Goal: Task Accomplishment & Management: Complete application form

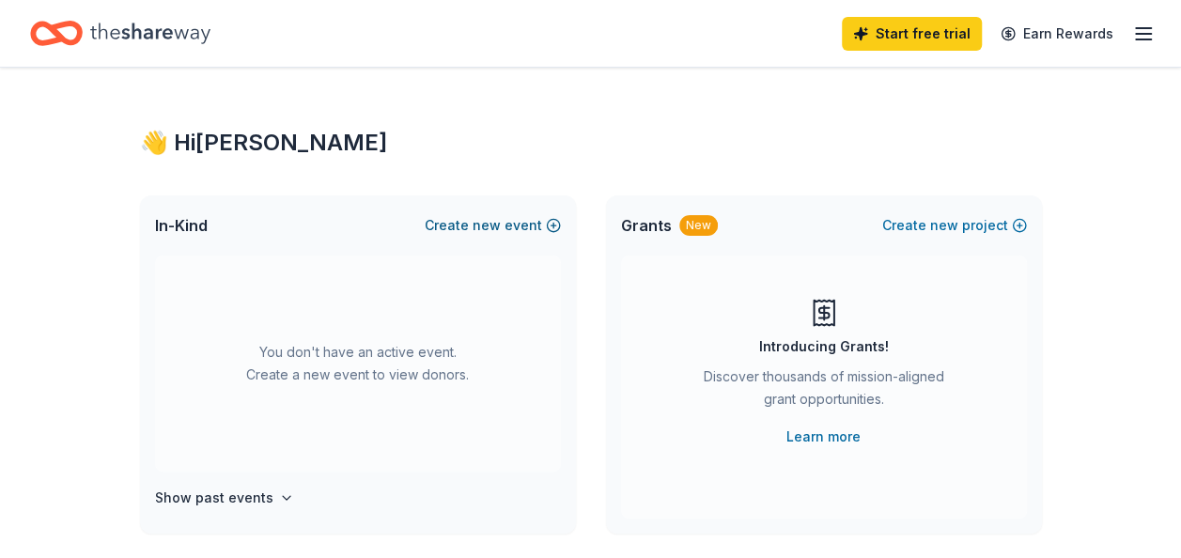
click at [551, 222] on button "Create new event" at bounding box center [493, 225] width 136 height 23
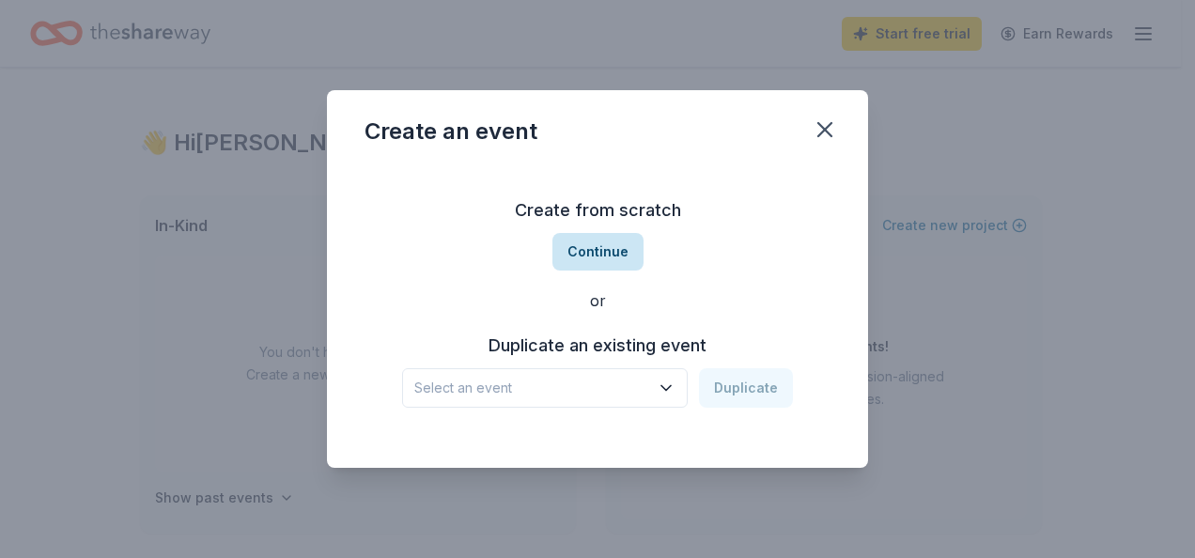
click at [579, 248] on button "Continue" at bounding box center [597, 252] width 91 height 38
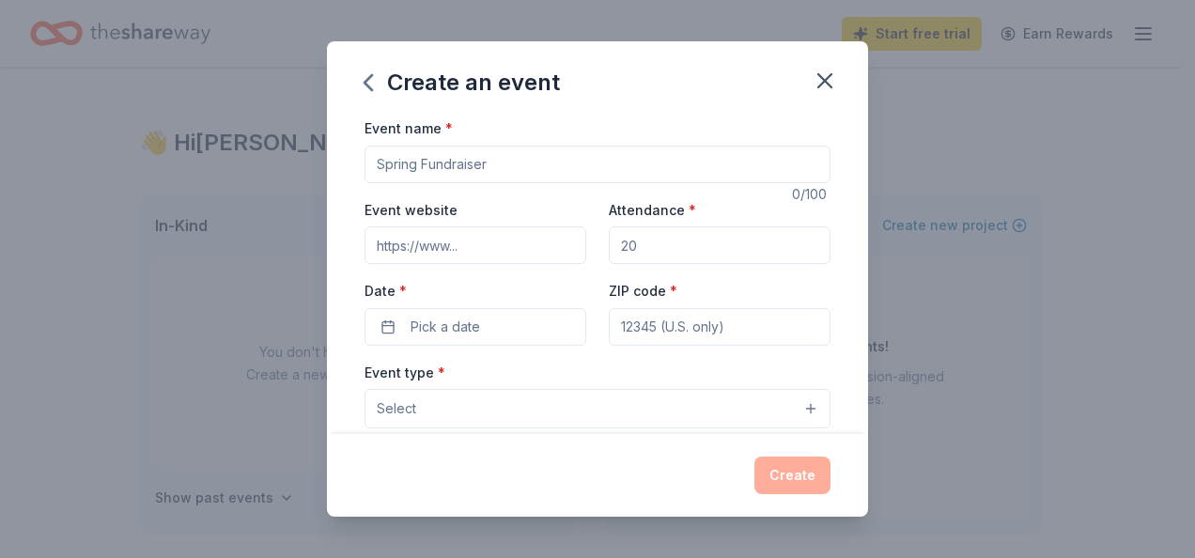
click at [545, 174] on input "Event name *" at bounding box center [598, 165] width 466 height 38
type input "Hula for Hounds"
click at [476, 242] on input "Event website" at bounding box center [476, 245] width 222 height 38
type input "[DOMAIN_NAME]"
click at [638, 248] on input "Attendance *" at bounding box center [720, 245] width 222 height 38
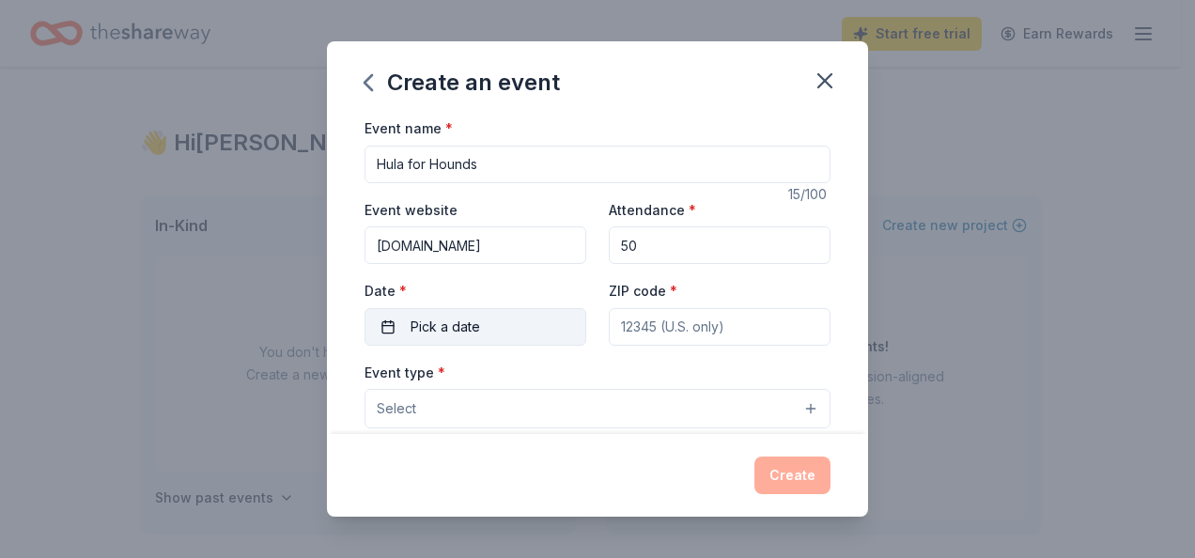
type input "50"
click at [389, 328] on button "Pick a date" at bounding box center [476, 327] width 222 height 38
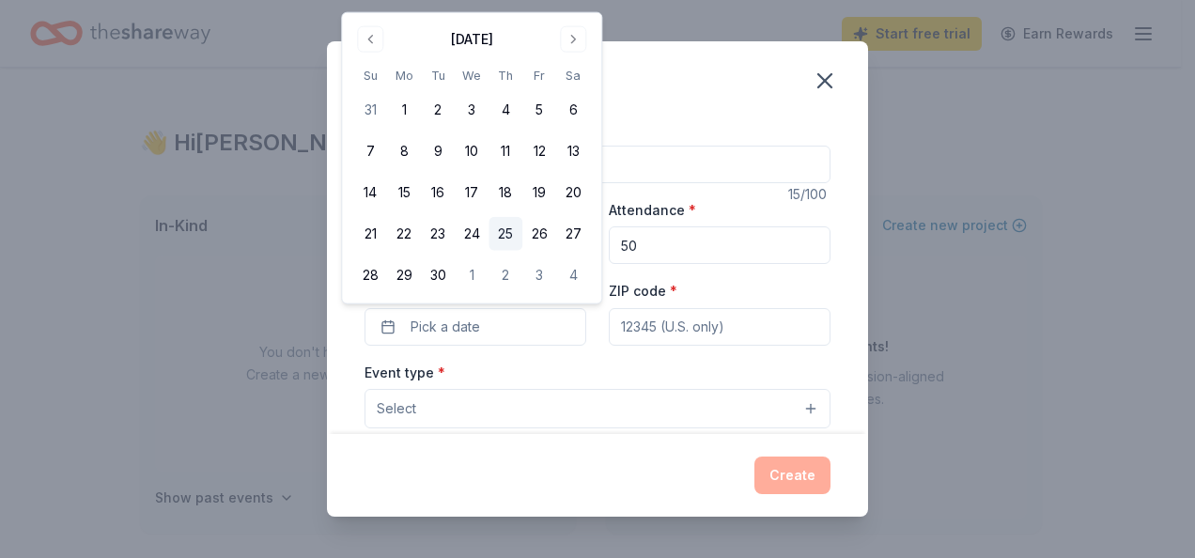
click at [504, 237] on button "25" at bounding box center [506, 234] width 34 height 34
click at [628, 331] on input "ZIP code *" at bounding box center [720, 327] width 222 height 38
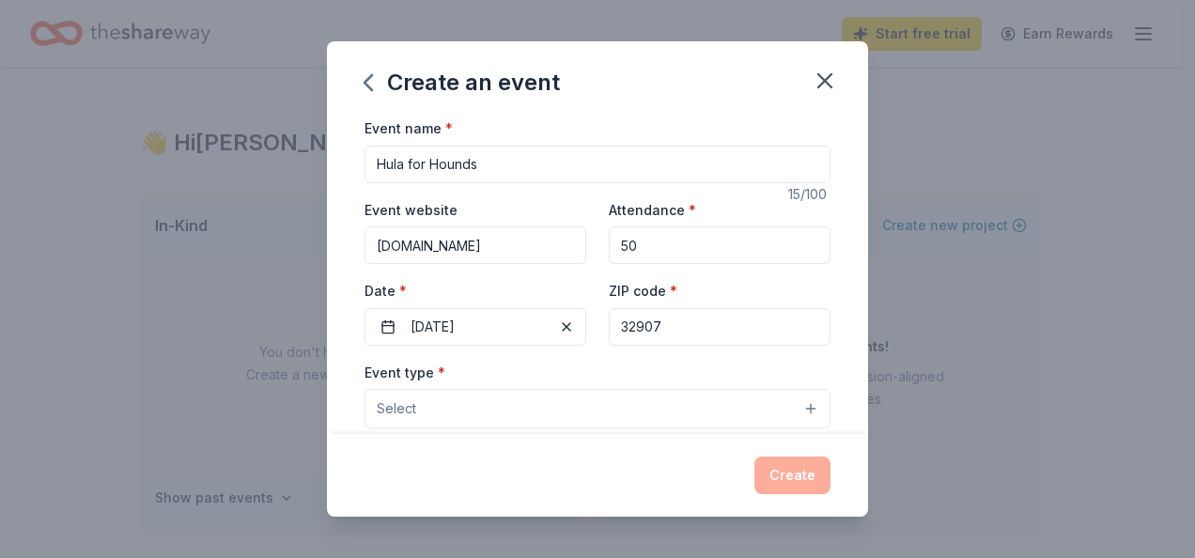
type input "32907"
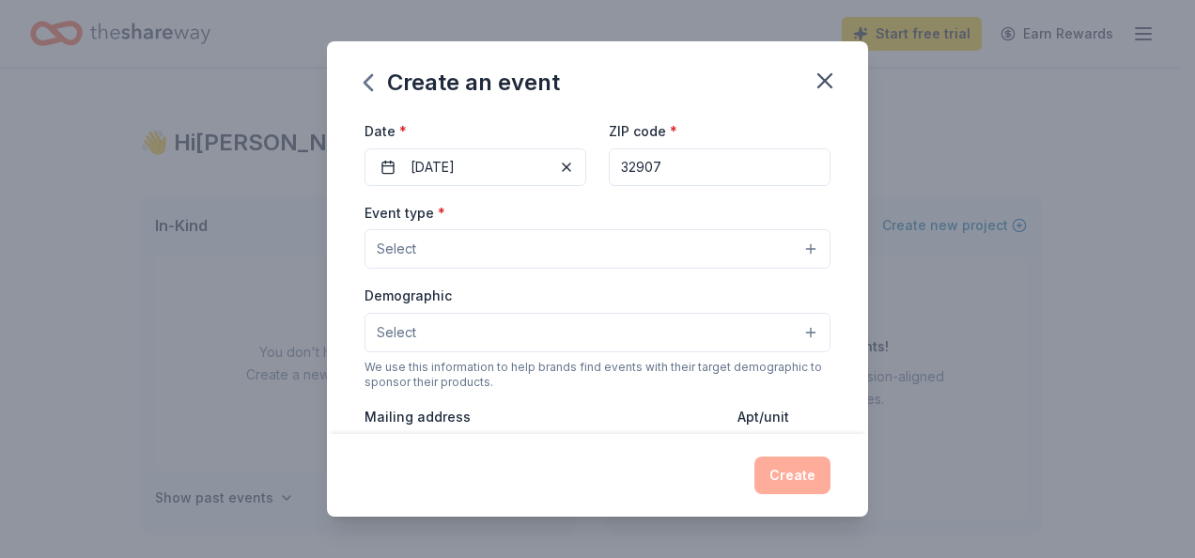
scroll to position [188, 0]
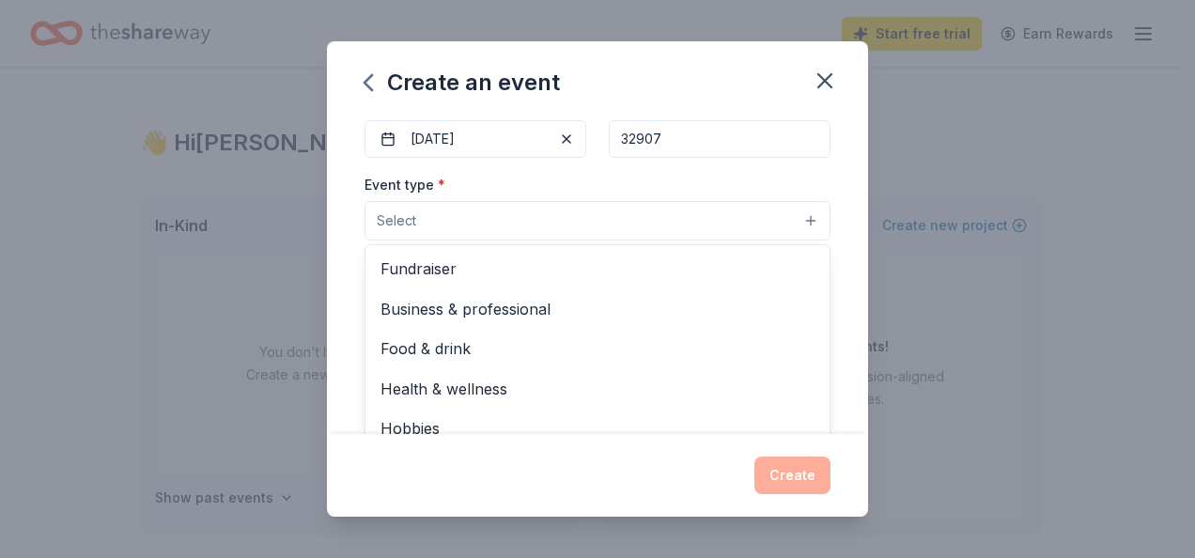
click at [797, 216] on button "Select" at bounding box center [598, 220] width 466 height 39
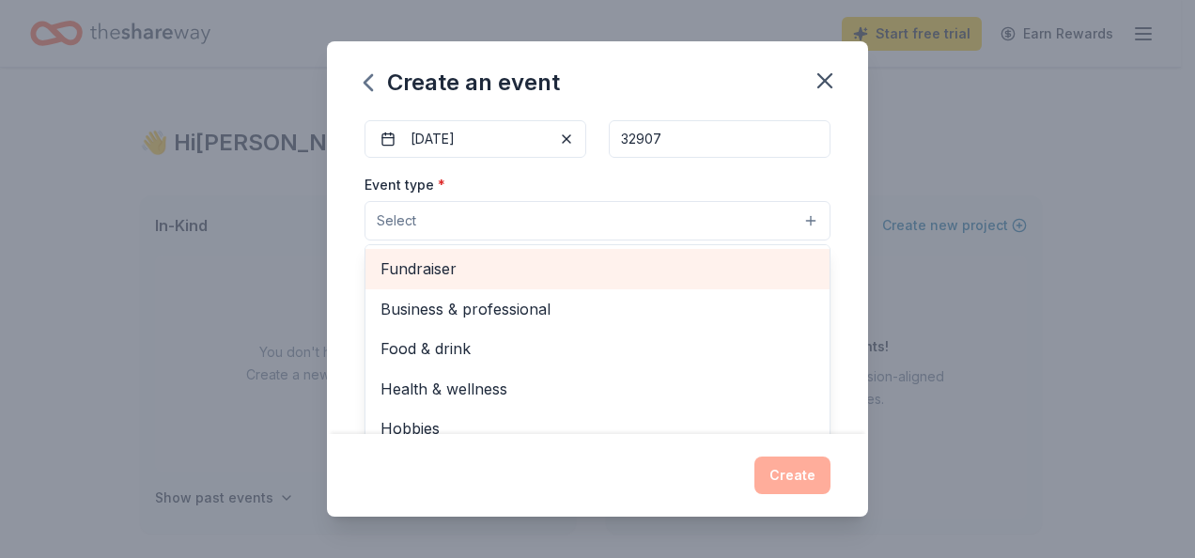
click at [732, 263] on span "Fundraiser" at bounding box center [597, 268] width 434 height 24
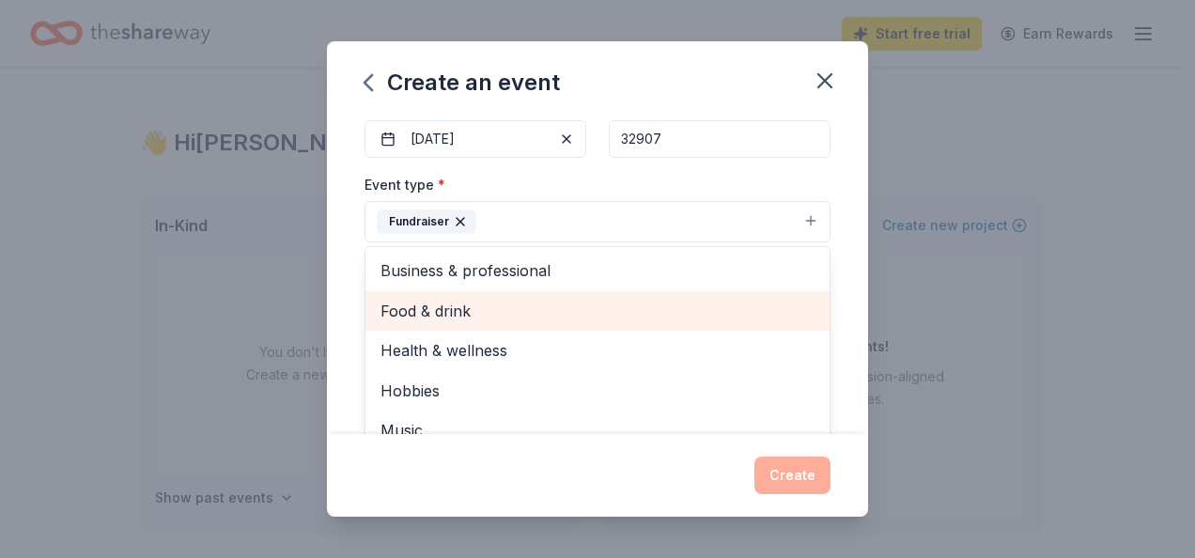
click at [727, 318] on span "Food & drink" at bounding box center [597, 311] width 434 height 24
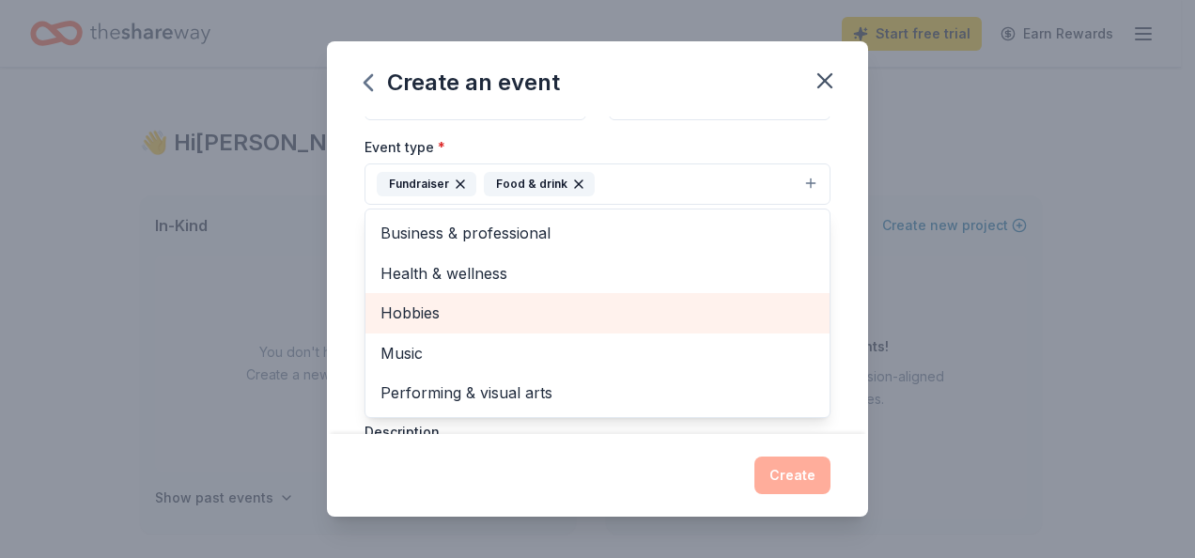
scroll to position [263, 0]
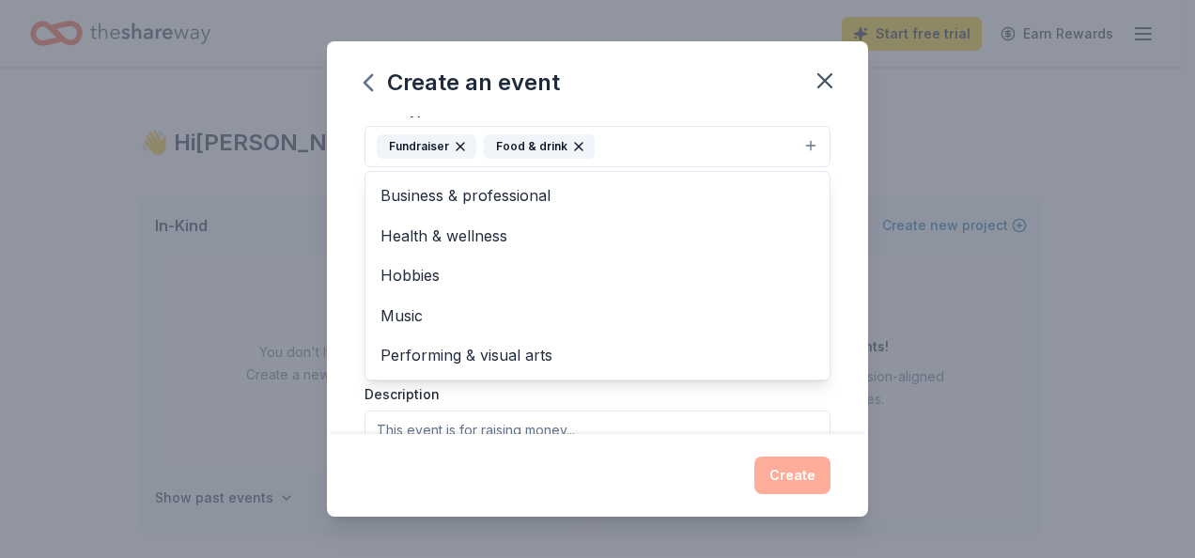
click at [810, 392] on div "Event type * Fundraiser Food & drink Business & professional Health & wellness …" at bounding box center [598, 296] width 466 height 397
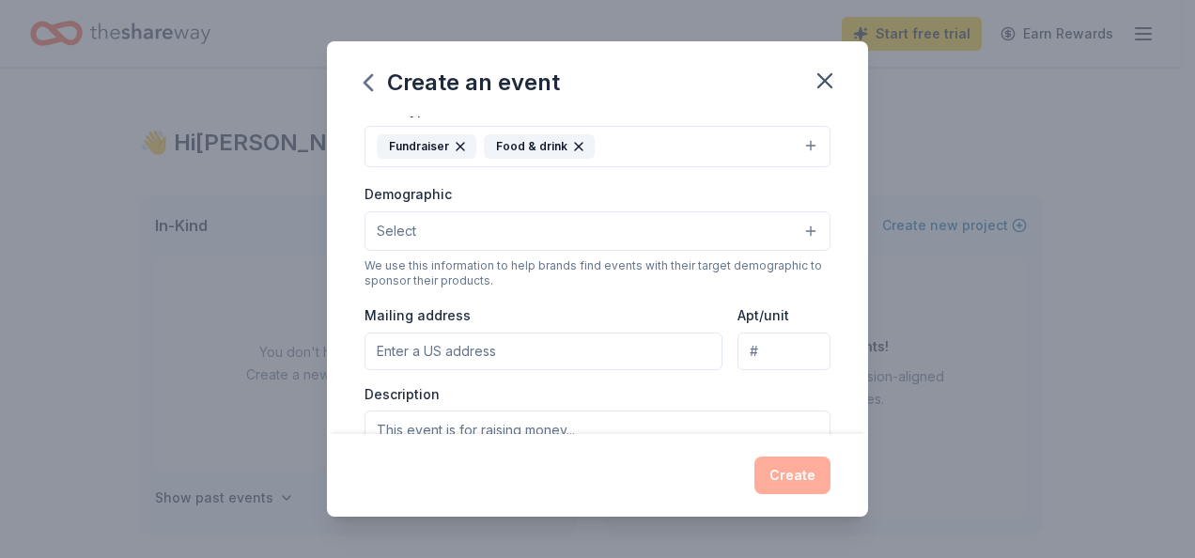
click at [505, 346] on input "Mailing address" at bounding box center [544, 352] width 358 height 38
type input "[STREET_ADDRESS]"
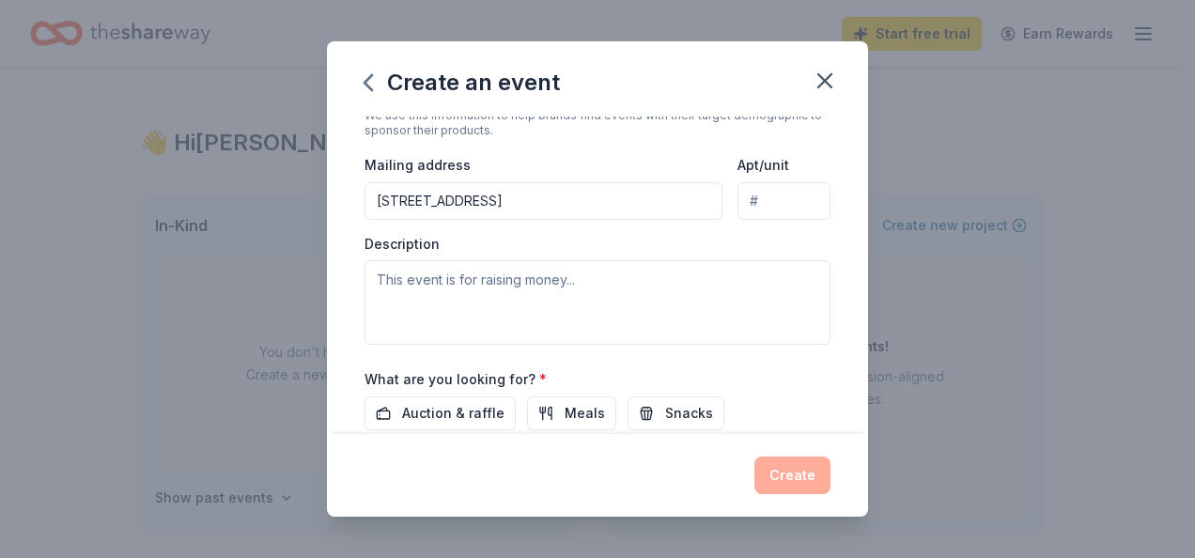
scroll to position [451, 0]
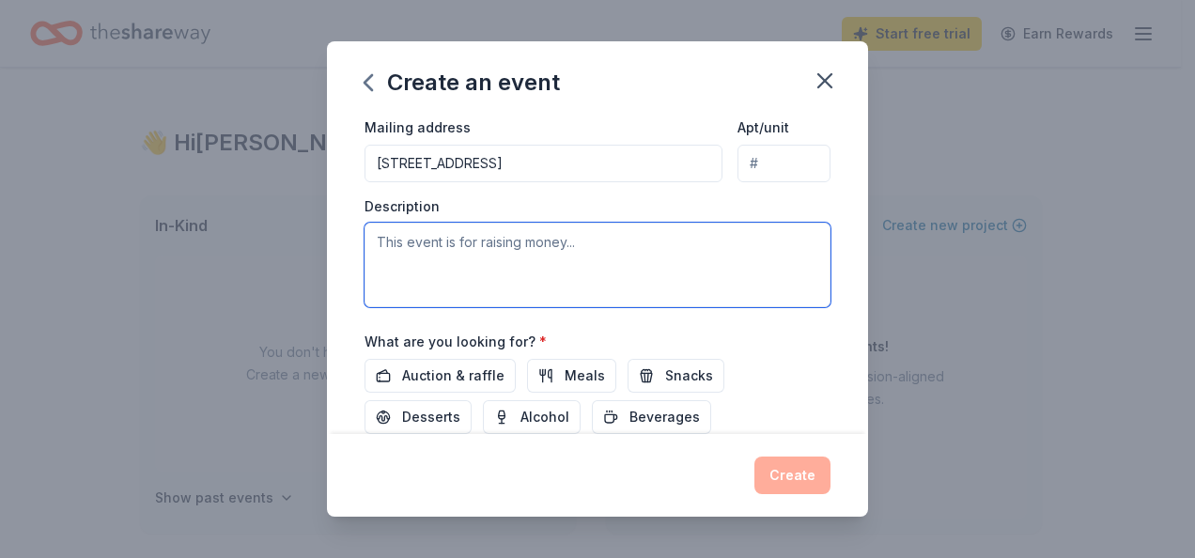
click at [391, 235] on textarea at bounding box center [598, 265] width 466 height 85
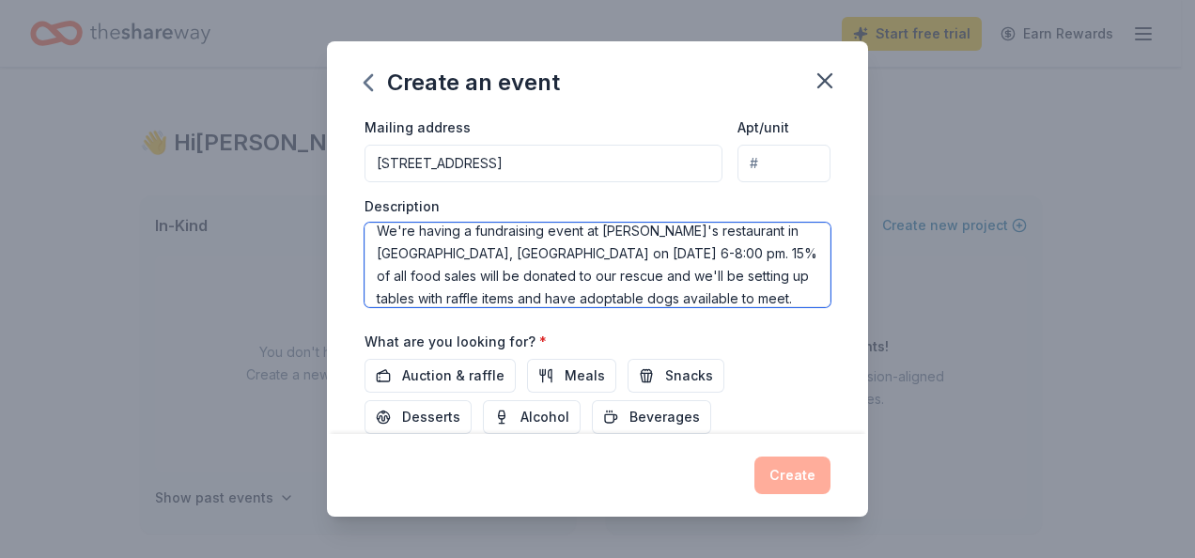
scroll to position [34, 0]
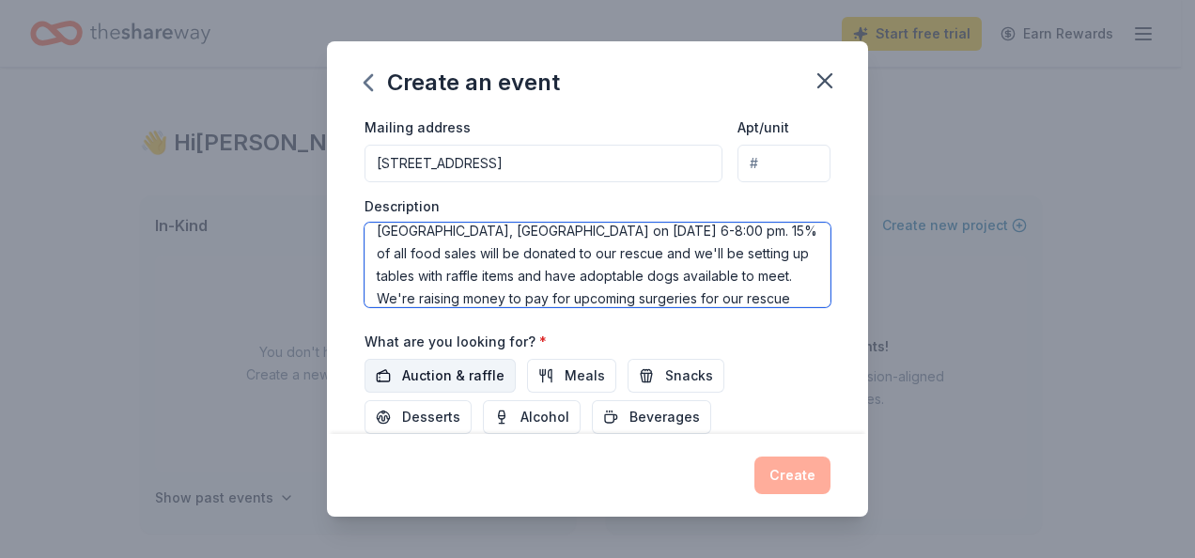
type textarea "We're having a fundraising event at [PERSON_NAME]'s restaurant in [GEOGRAPHIC_D…"
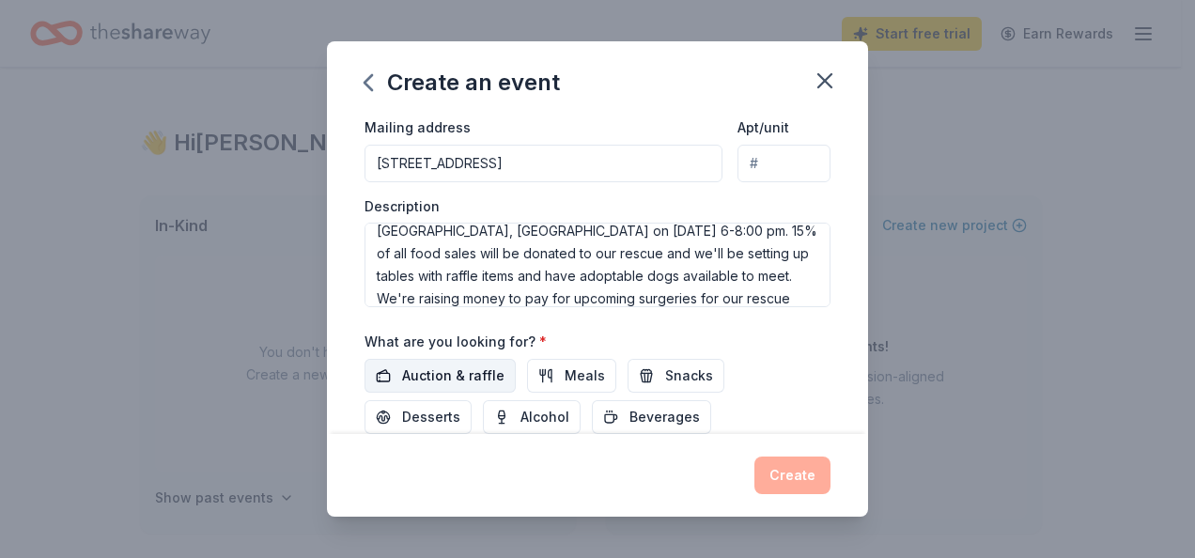
click at [400, 366] on button "Auction & raffle" at bounding box center [440, 376] width 151 height 34
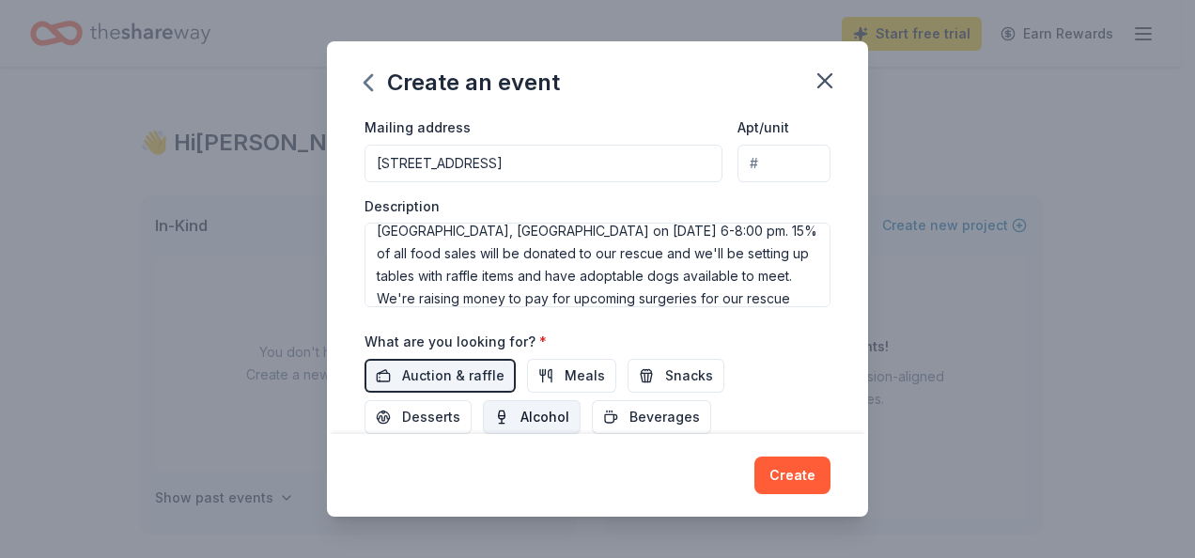
click at [520, 406] on span "Alcohol" at bounding box center [544, 417] width 49 height 23
click at [622, 411] on button "Beverages" at bounding box center [651, 417] width 119 height 34
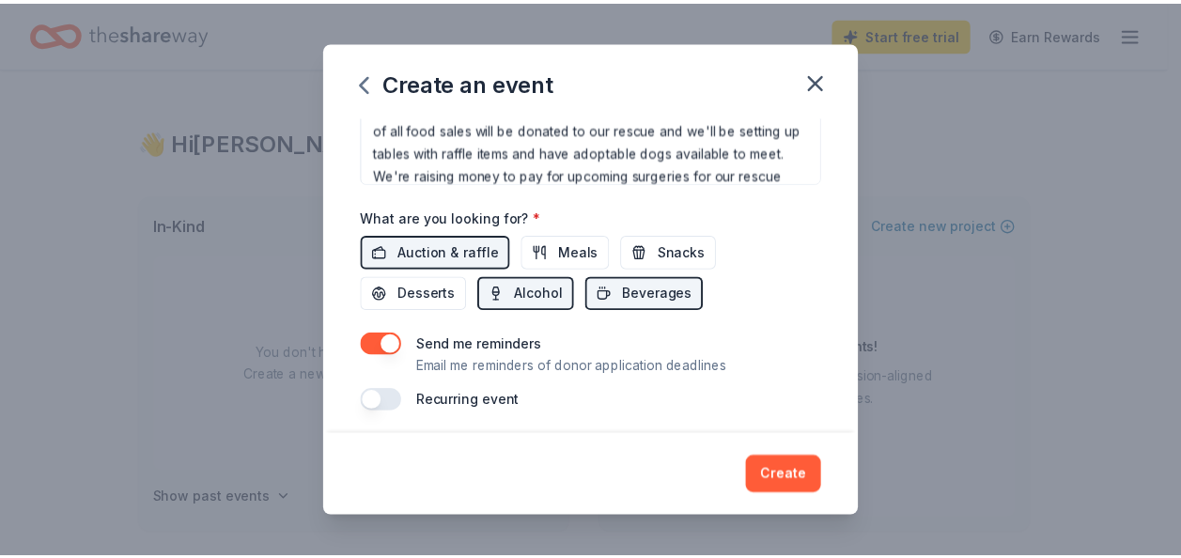
scroll to position [577, 0]
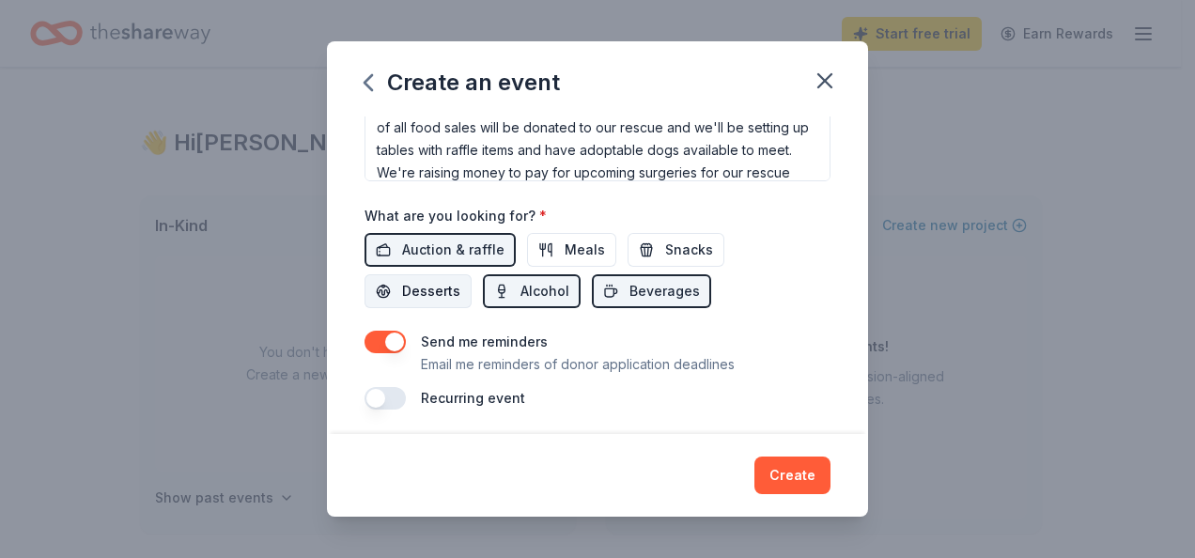
click at [439, 280] on span "Desserts" at bounding box center [431, 291] width 58 height 23
click at [565, 240] on span "Meals" at bounding box center [585, 250] width 40 height 23
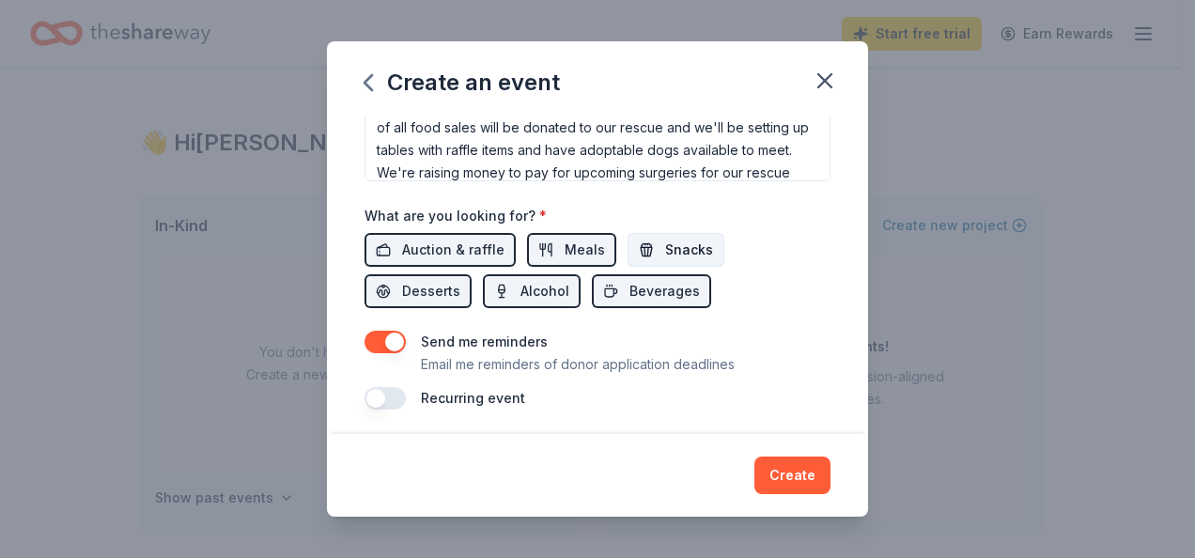
click at [665, 242] on span "Snacks" at bounding box center [689, 250] width 48 height 23
click at [794, 470] on button "Create" at bounding box center [792, 476] width 76 height 38
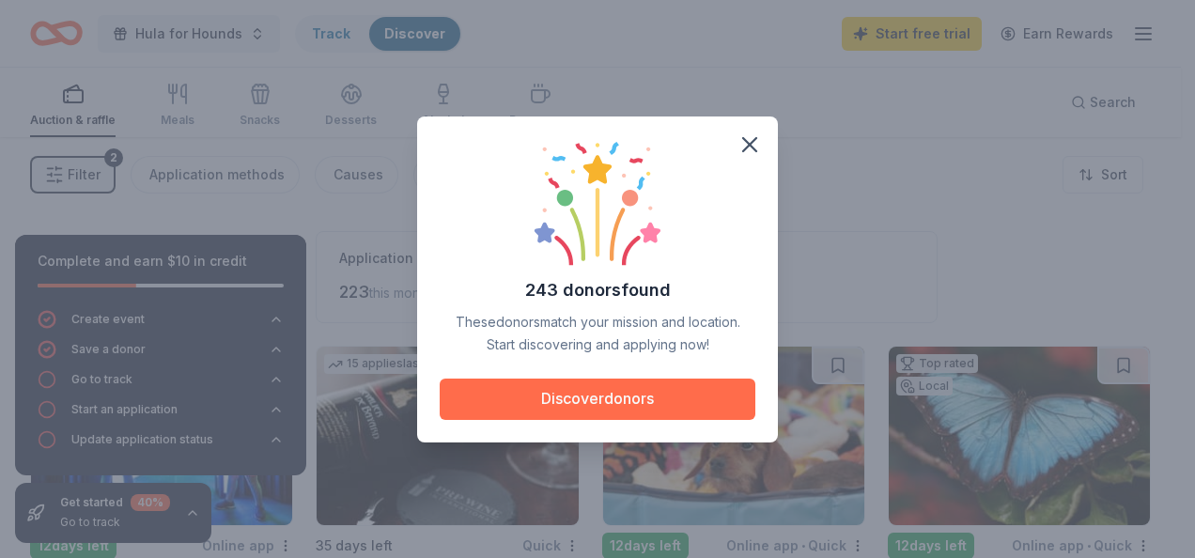
click at [575, 402] on button "Discover donors" at bounding box center [598, 399] width 316 height 41
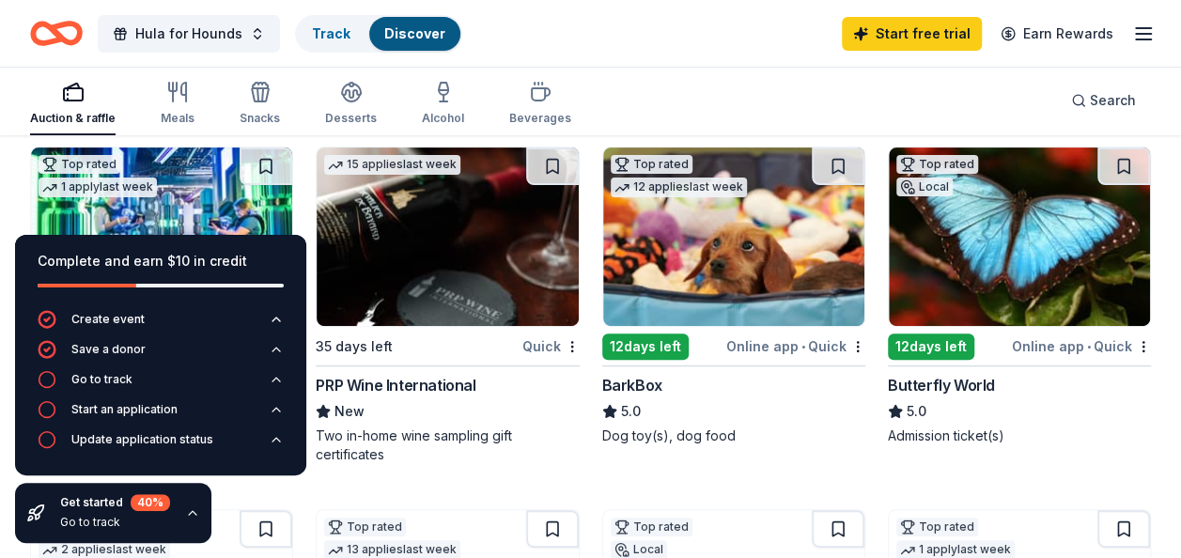
scroll to position [200, 0]
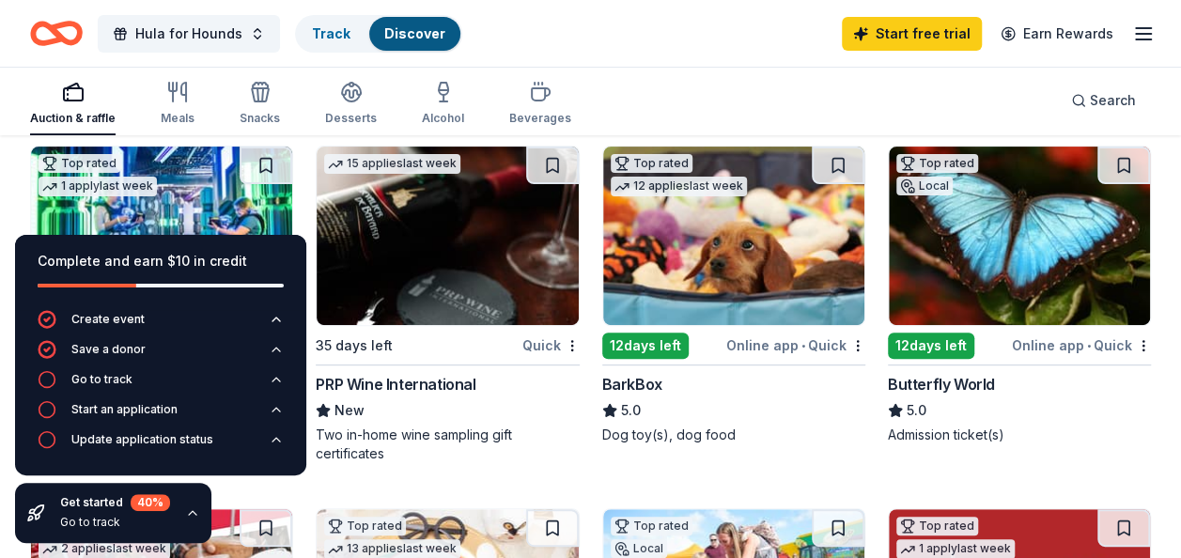
click at [189, 513] on icon "button" at bounding box center [193, 513] width 8 height 4
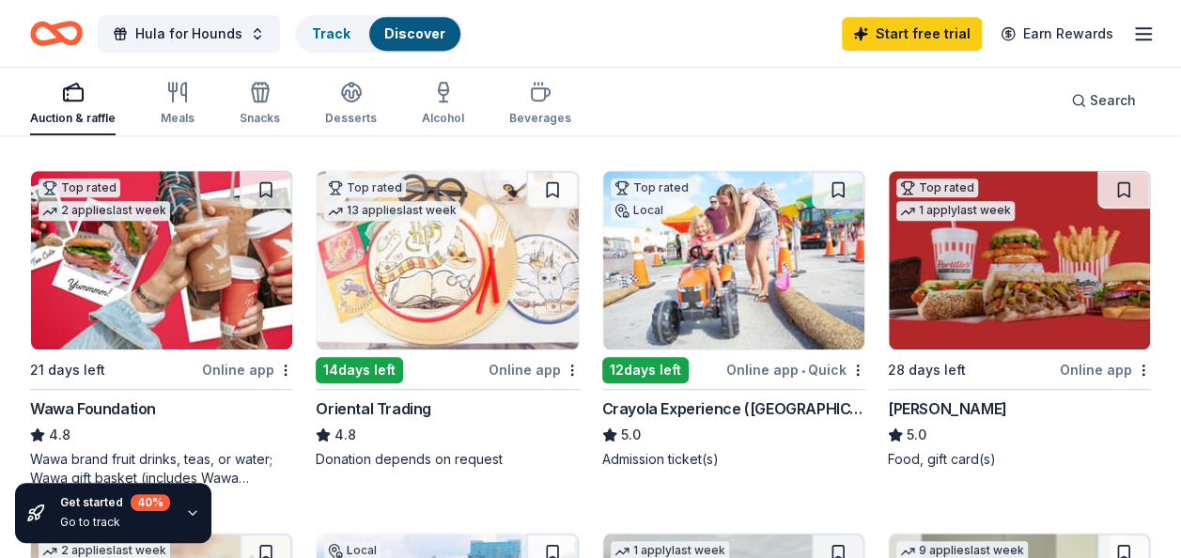
scroll to position [576, 0]
